Goal: Task Accomplishment & Management: Complete application form

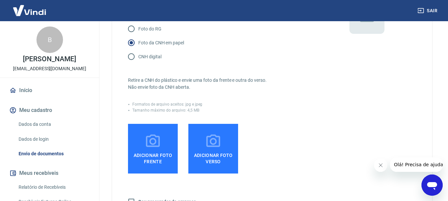
scroll to position [100, 0]
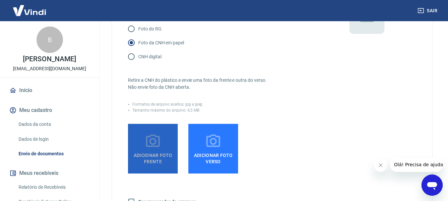
click at [153, 141] on icon at bounding box center [153, 141] width 17 height 17
click at [0, 0] on input "Adicionar foto frente" at bounding box center [0, 0] width 0 height 0
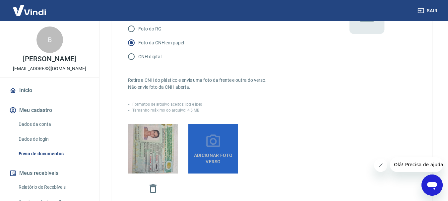
drag, startPoint x: 219, startPoint y: 143, endPoint x: 211, endPoint y: 155, distance: 14.2
click at [211, 155] on span "Adicionar foto verso" at bounding box center [213, 157] width 44 height 15
click at [0, 0] on input "Adicionar foto verso" at bounding box center [0, 0] width 0 height 0
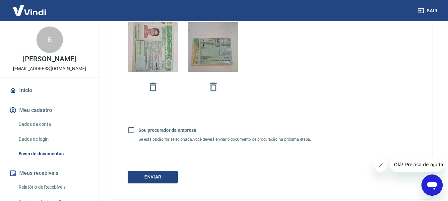
scroll to position [215, 0]
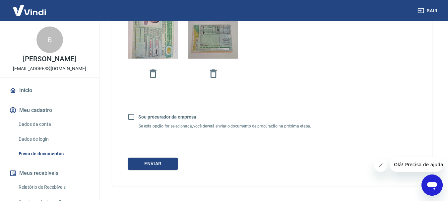
drag, startPoint x: 161, startPoint y: 167, endPoint x: 125, endPoint y: 146, distance: 42.7
click at [125, 146] on div "Envie uma foto do RG ou CNH da pessoa titular da conta. É necessário que os dad…" at bounding box center [272, 7] width 320 height 357
click at [145, 164] on button "Enviar" at bounding box center [153, 164] width 50 height 12
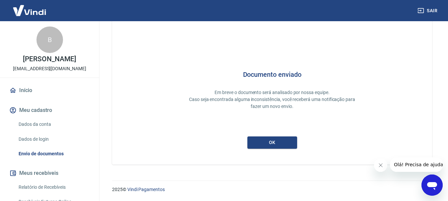
scroll to position [8, 0]
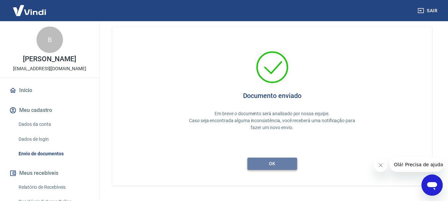
click at [273, 165] on button "ok" at bounding box center [272, 164] width 50 height 12
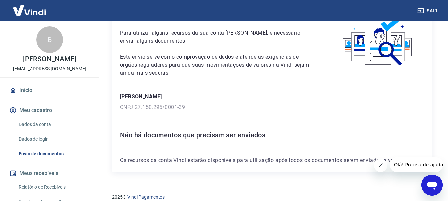
scroll to position [47, 0]
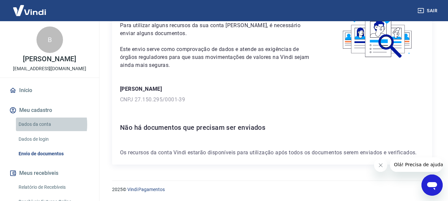
click at [34, 131] on link "Dados da conta" at bounding box center [53, 125] width 75 height 14
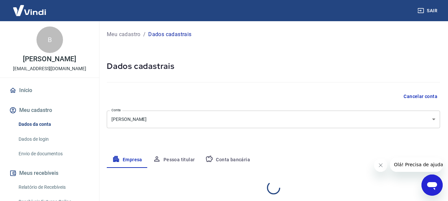
select select "SP"
select select "business"
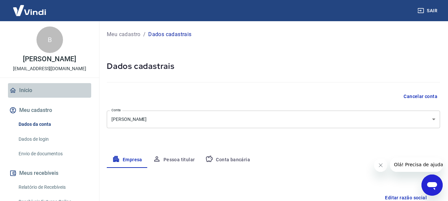
click at [49, 98] on link "Início" at bounding box center [49, 90] width 83 height 15
